Goal: Obtain resource: Download file/media

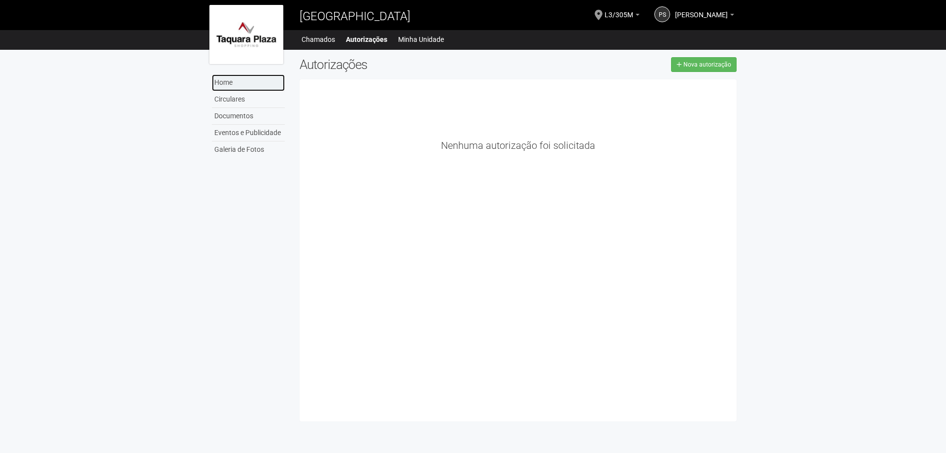
click at [227, 84] on link "Home" at bounding box center [248, 82] width 73 height 17
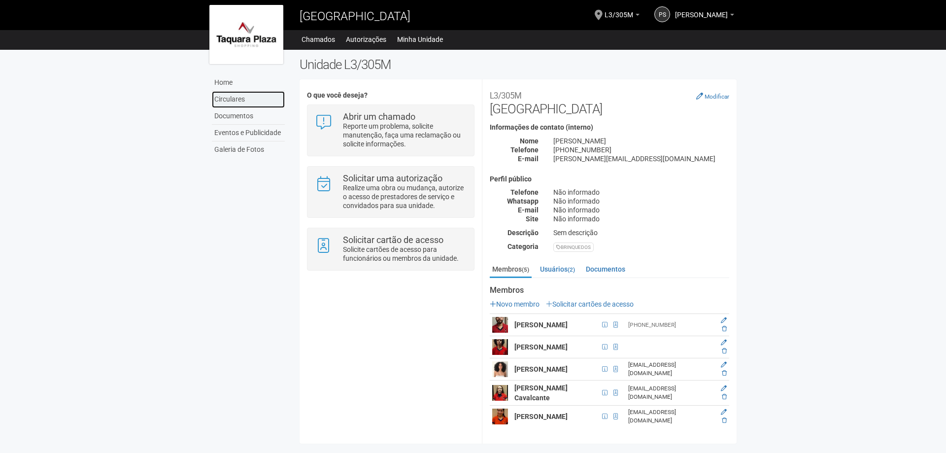
click at [237, 98] on link "Circulares" at bounding box center [248, 99] width 73 height 17
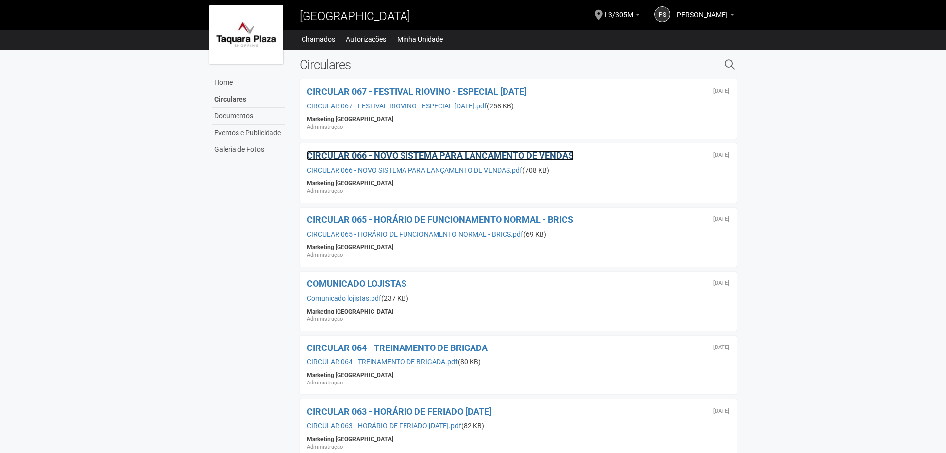
click at [472, 157] on span "CIRCULAR 066 - NOVO SISTEMA PARA LANÇAMENTO DE VENDAS" at bounding box center [440, 155] width 267 height 10
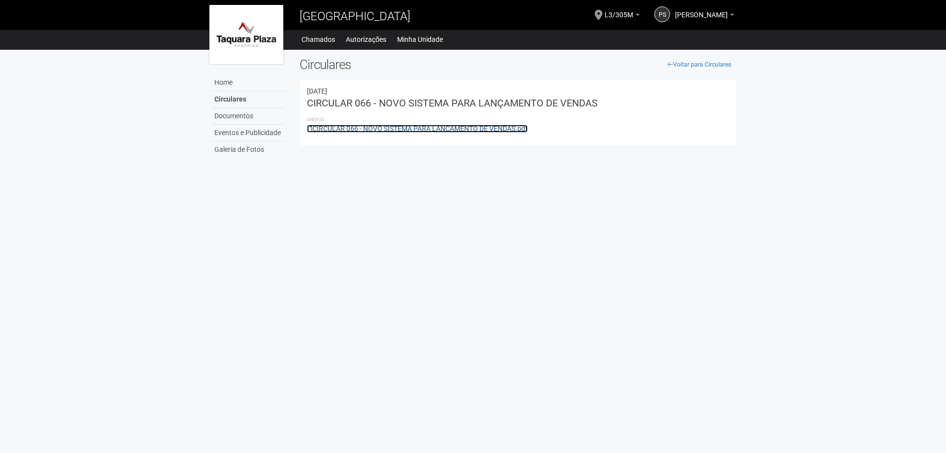
click at [399, 129] on link "CIRCULAR 066 - NOVO SISTEMA PARA LANÇAMENTO DE VENDAS.pdf" at bounding box center [417, 129] width 221 height 8
